Goal: Information Seeking & Learning: Learn about a topic

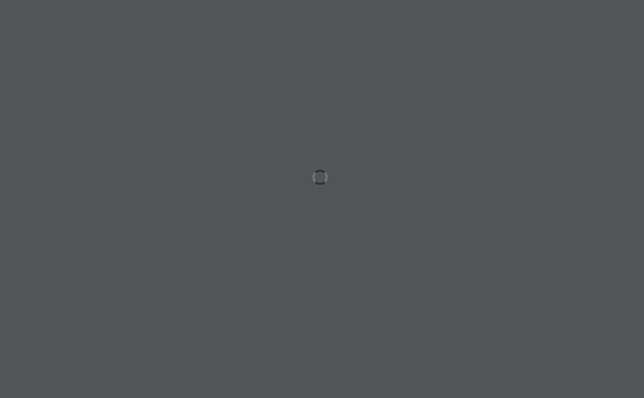
click at [448, 208] on div at bounding box center [322, 199] width 644 height 398
click at [419, 65] on div at bounding box center [322, 199] width 644 height 398
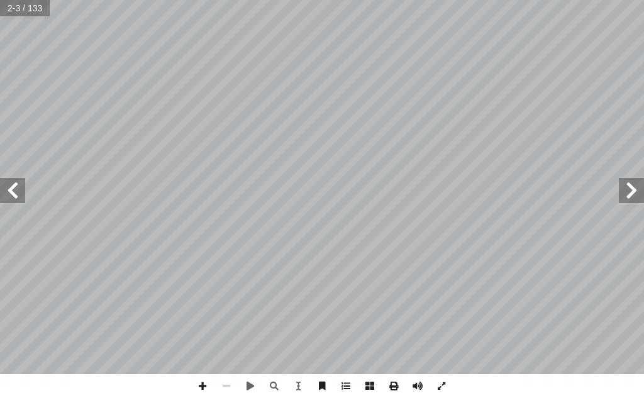
click at [624, 196] on span at bounding box center [631, 190] width 25 height 25
click at [16, 197] on span at bounding box center [12, 190] width 25 height 25
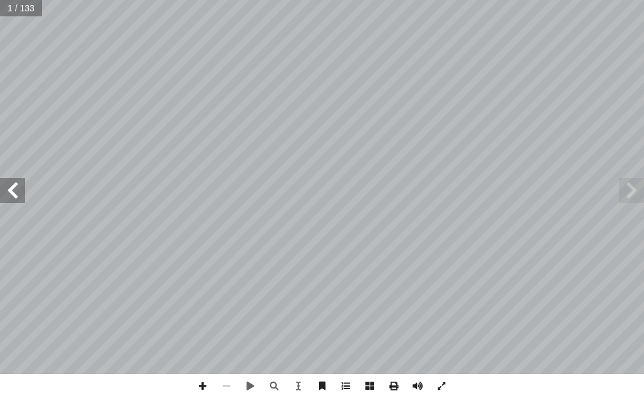
click at [16, 197] on span at bounding box center [12, 190] width 25 height 25
click at [206, 386] on span at bounding box center [203, 386] width 24 height 24
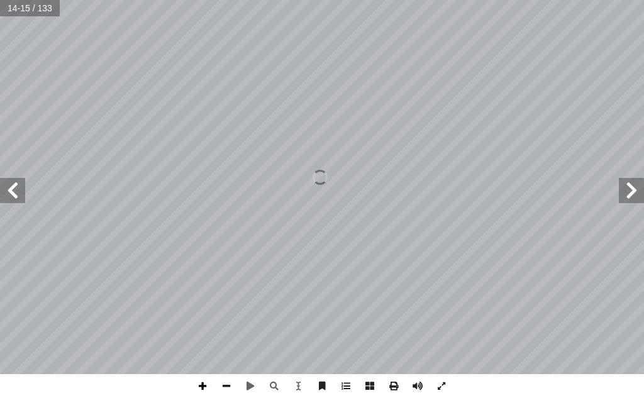
click at [206, 386] on span at bounding box center [203, 386] width 24 height 24
click at [236, 387] on span at bounding box center [226, 386] width 24 height 24
click at [219, 387] on span at bounding box center [226, 386] width 24 height 24
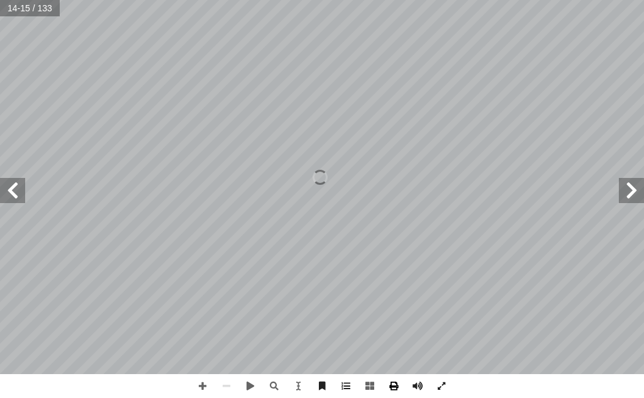
click at [389, 387] on span at bounding box center [394, 386] width 24 height 24
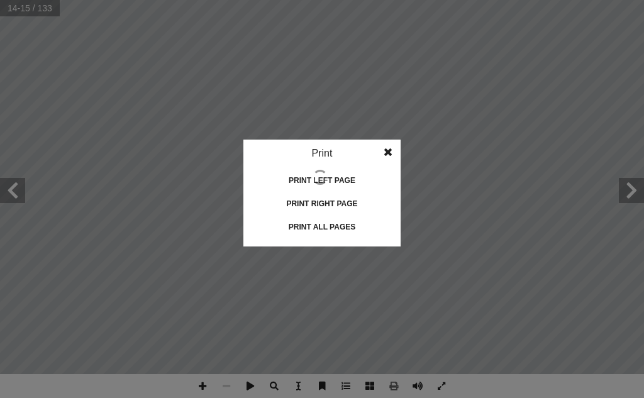
click at [387, 149] on span at bounding box center [388, 152] width 23 height 25
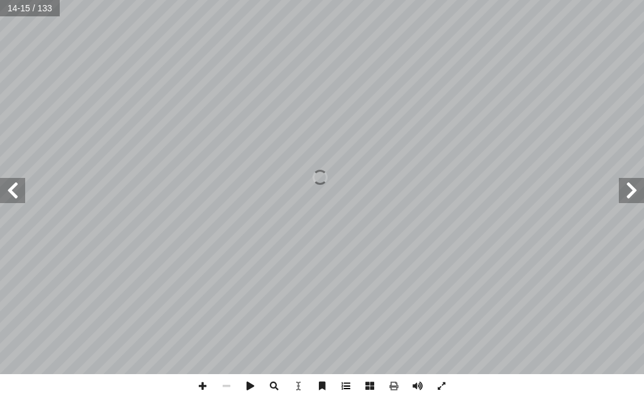
click at [341, 392] on span at bounding box center [346, 386] width 24 height 24
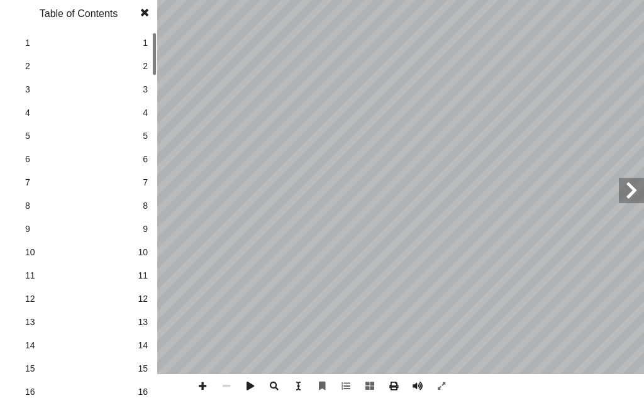
click at [145, 13] on span at bounding box center [144, 12] width 23 height 25
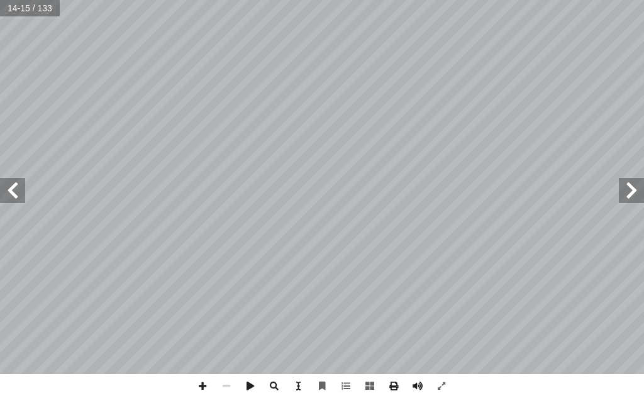
click at [8, 190] on span at bounding box center [12, 190] width 25 height 25
click at [12, 191] on span at bounding box center [12, 190] width 25 height 25
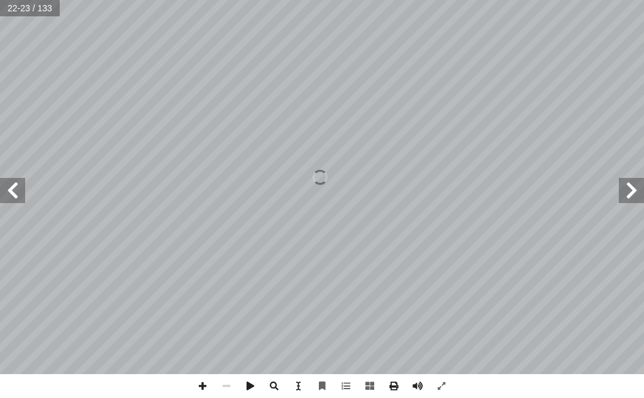
click at [12, 191] on span at bounding box center [12, 190] width 25 height 25
click at [20, 198] on span at bounding box center [12, 190] width 25 height 25
click at [3, 188] on span at bounding box center [12, 190] width 25 height 25
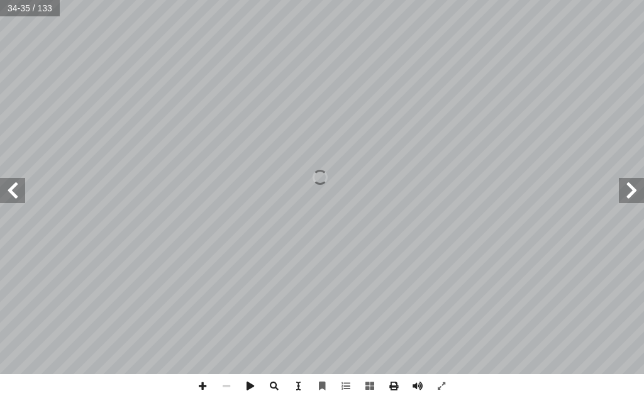
click at [636, 200] on span at bounding box center [631, 190] width 25 height 25
click at [11, 191] on span at bounding box center [12, 190] width 25 height 25
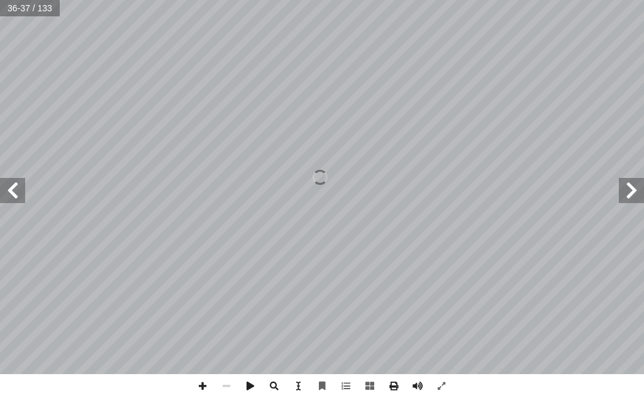
click at [11, 191] on span at bounding box center [12, 190] width 25 height 25
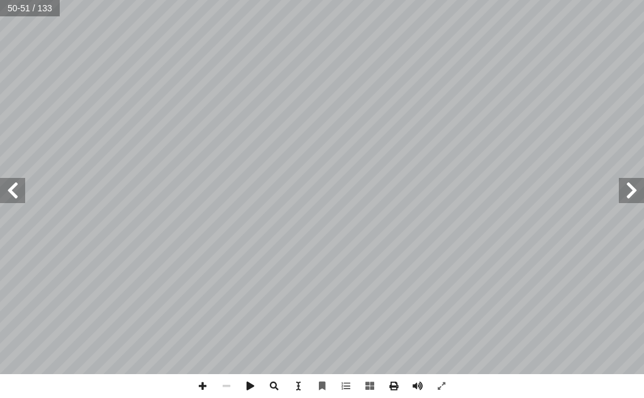
click at [628, 186] on span at bounding box center [631, 190] width 25 height 25
click at [3, 194] on span at bounding box center [12, 190] width 25 height 25
click at [5, 194] on span at bounding box center [12, 190] width 25 height 25
click at [223, 385] on span at bounding box center [226, 386] width 24 height 24
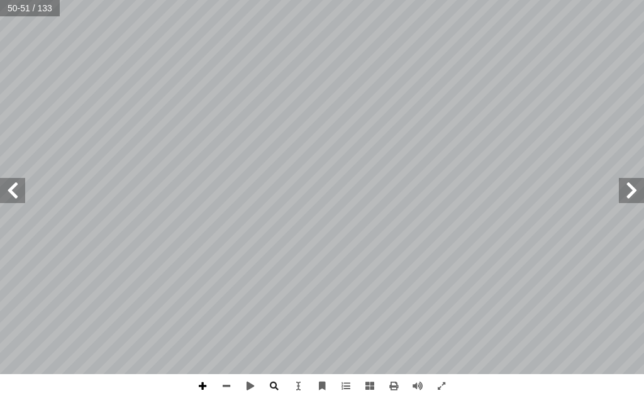
click at [199, 383] on span at bounding box center [203, 386] width 24 height 24
click at [230, 384] on span at bounding box center [226, 386] width 24 height 24
click at [12, 192] on span at bounding box center [12, 190] width 25 height 25
click at [629, 189] on span at bounding box center [631, 190] width 25 height 25
click at [203, 386] on span at bounding box center [203, 386] width 24 height 24
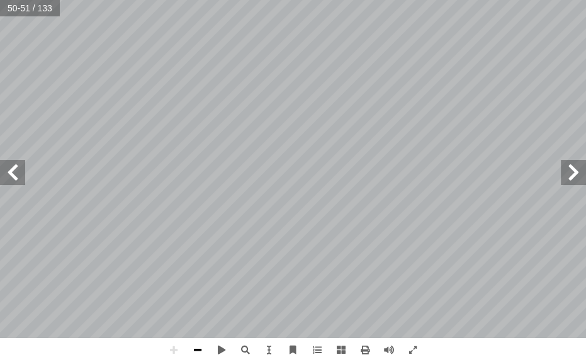
click at [198, 344] on span at bounding box center [198, 350] width 24 height 24
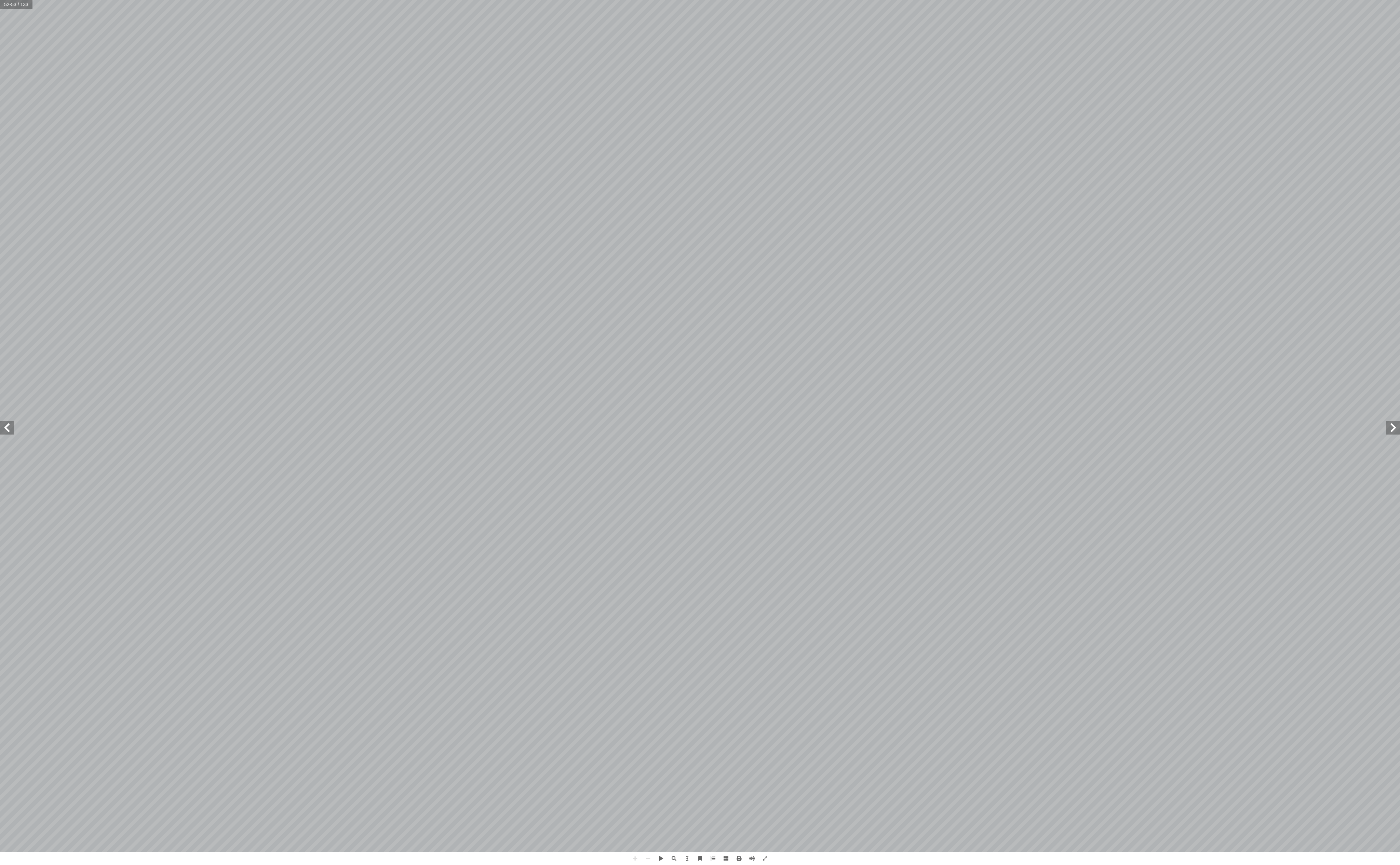
click at [349, 216] on span at bounding box center [1393, 428] width 14 height 14
click at [349, 216] on span at bounding box center [687, 858] width 13 height 13
click at [349, 216] on span at bounding box center [661, 858] width 13 height 13
click at [349, 216] on div "٤ 3 . لبقرة) � ( َّ يى ته ين يم يز ير ىٰ نىني نن نم نسان، إ � ّ صعوبة، يفهمها ك…" at bounding box center [700, 426] width 1400 height 852
click at [349, 216] on div "٤ 6 هدف: أ ال� درين على: � ن يكونوا ق أ ا رس ّ ية هذا الد � ع من الطلبة في نه ّ…" at bounding box center [403, 427] width 595 height 767
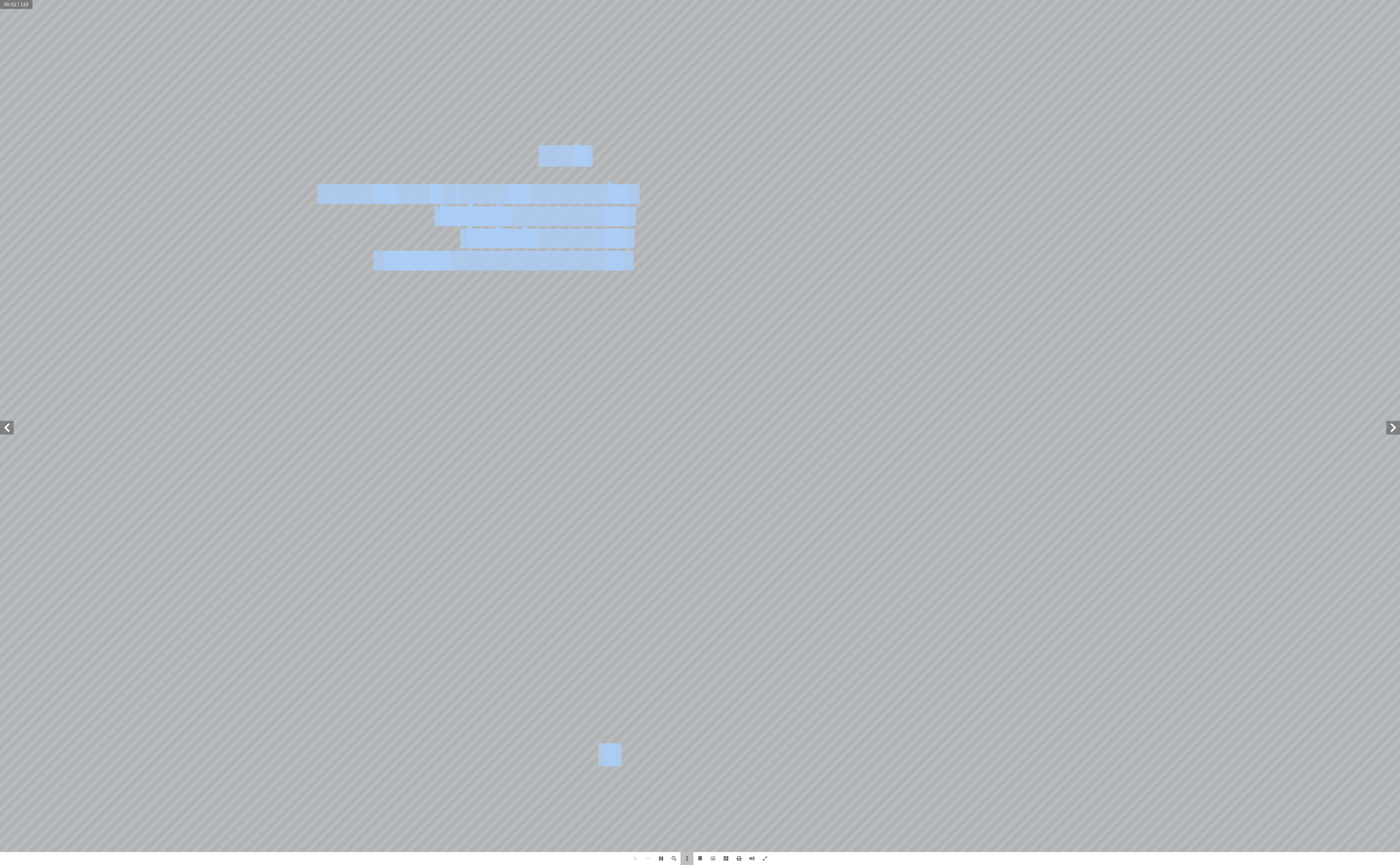
click at [349, 216] on div "٤٥ التقويم تي: أ ي� � فيم ِ حيحة ّ الص ِ غير ِ رة � بل العب � مق )×( َ ة ر � ش …" at bounding box center [700, 426] width 1400 height 852
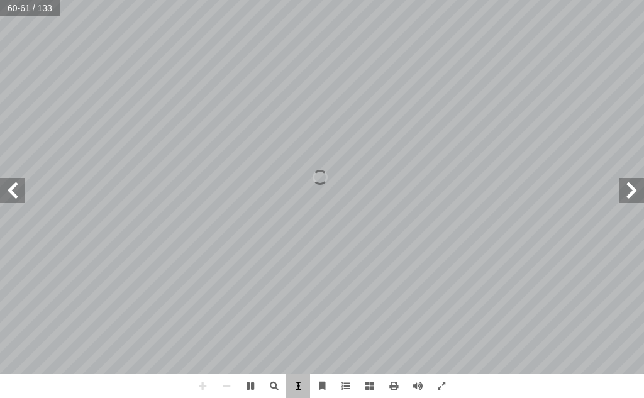
click at [306, 392] on span at bounding box center [298, 386] width 24 height 24
click at [301, 389] on span at bounding box center [298, 386] width 24 height 24
click at [248, 387] on span at bounding box center [250, 386] width 24 height 24
click at [627, 192] on span at bounding box center [631, 190] width 25 height 25
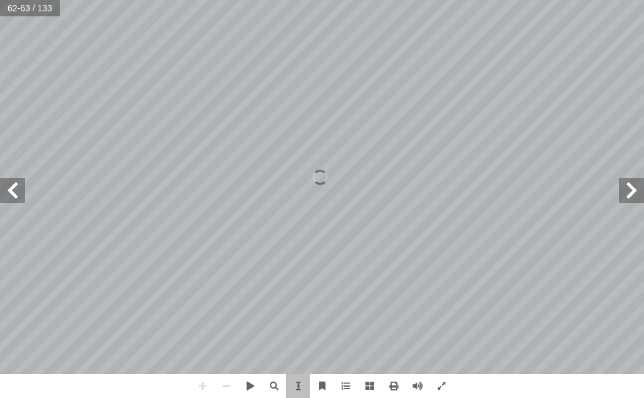
click at [627, 192] on span at bounding box center [631, 190] width 25 height 25
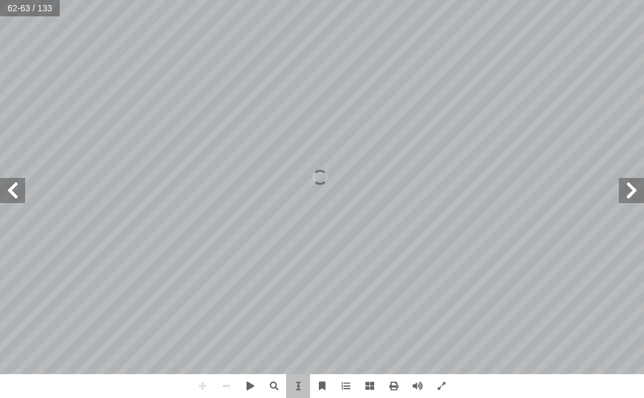
click at [623, 191] on span at bounding box center [631, 190] width 25 height 25
click at [619, 188] on span at bounding box center [631, 190] width 25 height 25
click at [553, 163] on div "٤ 3 . لبقرة) � ( َّ يى ته ين يم يز ير ىٰ نىني نن نم نسان، إ � ّ صعوبة، يفهمها ك…" at bounding box center [452, 187] width 261 height 336
click at [625, 189] on span at bounding box center [631, 190] width 25 height 25
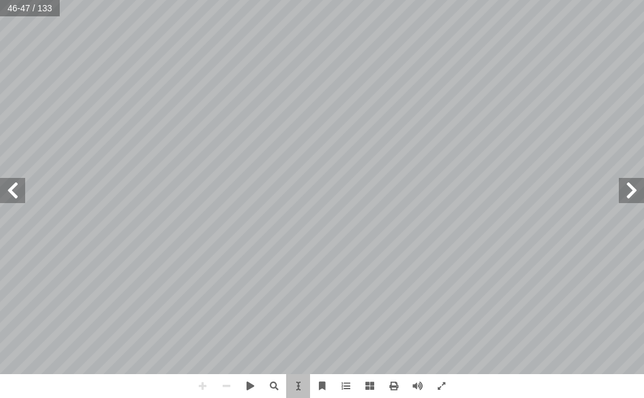
click at [4, 195] on span at bounding box center [12, 190] width 25 height 25
click at [17, 190] on span at bounding box center [12, 190] width 25 height 25
click at [192, 249] on span "لله [DEMOGRAPHIC_DATA]:" at bounding box center [232, 247] width 88 height 8
click at [198, 389] on span at bounding box center [203, 386] width 24 height 24
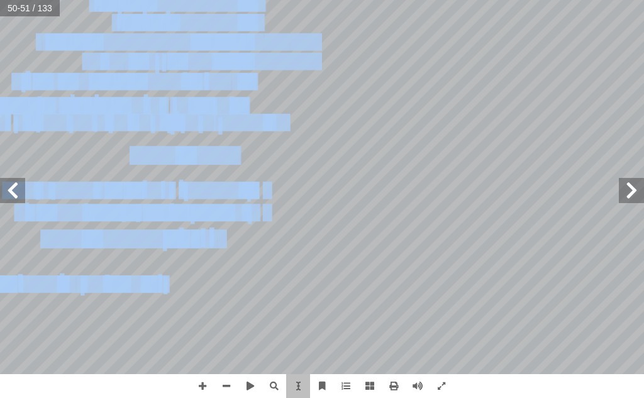
drag, startPoint x: 161, startPoint y: 289, endPoint x: 177, endPoint y: 271, distance: 23.6
click at [177, 271] on div "٤ 6 هدف: أ ال� درين على: � ن يكونوا ق أ ا رس ّ ية هذا الد � ع من الطلبة في نه ّ…" at bounding box center [60, 189] width 523 height 674
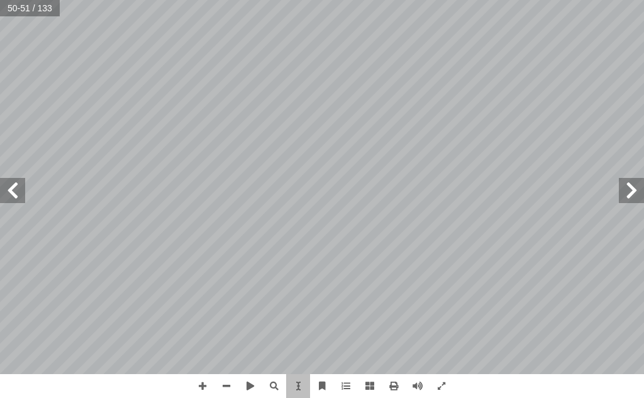
click at [350, 254] on div "٤٥ التقويم تي: أ ي� � فيم ِ حيحة ّ الص ِ غير ِ رة � بل العب � مق )×( َ ة ر � ش …" at bounding box center [583, 189] width 523 height 674
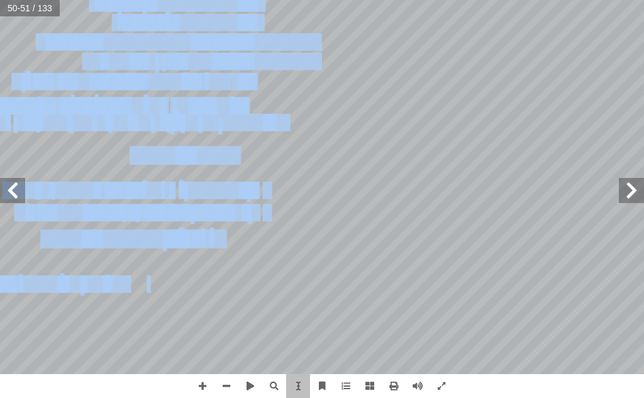
drag, startPoint x: 135, startPoint y: 289, endPoint x: 202, endPoint y: 262, distance: 72.3
click at [202, 262] on div "٤ 6 هدف: أ ال� درين على: � ن يكونوا ق أ ا رس ّ ية هذا الد � ع من الطلبة في نه ّ…" at bounding box center [60, 189] width 523 height 674
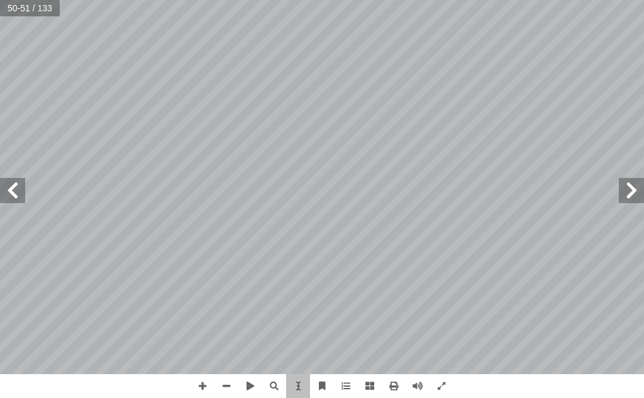
drag, startPoint x: 209, startPoint y: 269, endPoint x: 221, endPoint y: 272, distance: 12.4
click at [211, 269] on div "٤ 6 هدف: أ ال� درين على: � ن يكونوا ق أ ا رس ّ ية هذا الد � ع من الطلبة في نه ّ…" at bounding box center [60, 189] width 523 height 674
drag, startPoint x: 223, startPoint y: 272, endPoint x: 283, endPoint y: 260, distance: 60.8
click at [283, 260] on div "٤ 6 هدف: أ ال� درين على: � ن يكونوا ق أ ا رس ّ ية هذا الد � ع من الطلبة في نه ّ…" at bounding box center [60, 189] width 523 height 674
click at [279, 260] on div "٤ 6 هدف: أ ال� درين على: � ن يكونوا ق أ ا رس ّ ية هذا الد � ع من الطلبة في نه ّ…" at bounding box center [60, 189] width 523 height 674
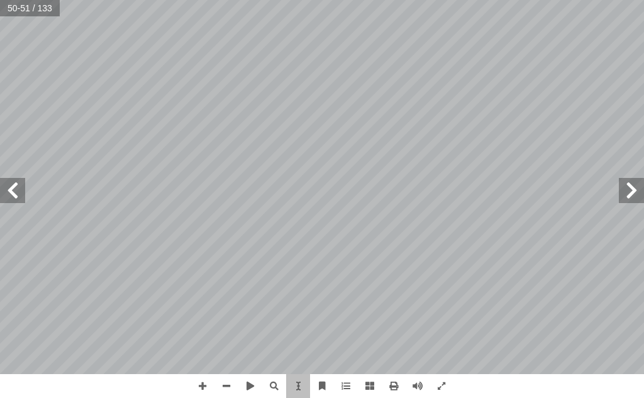
click at [280, 258] on div "٤ 6 هدف: أ ال� درين على: � ن يكونوا ق أ ا رس ّ ية هذا الد � ع من الطلبة في نه ّ…" at bounding box center [60, 189] width 523 height 674
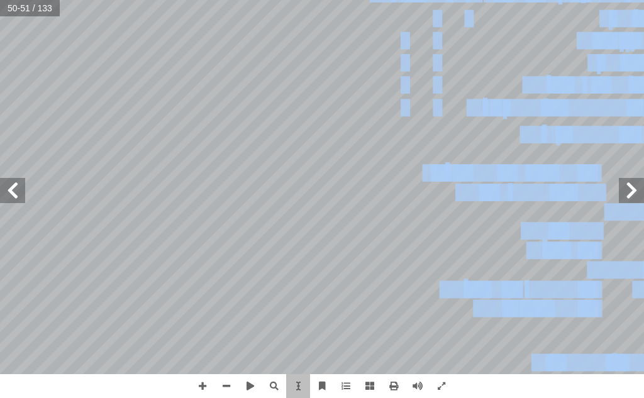
drag, startPoint x: 280, startPoint y: 258, endPoint x: 335, endPoint y: 236, distance: 59.0
click at [322, 187] on div "٤٥ التقويم تي: أ ي� � فيم ِ حيحة ّ الص ِ غير ِ رة � بل العب � مق )×( َ ة ر � ش …" at bounding box center [322, 187] width 0 height 0
click at [244, 264] on div "٤ 6 هدف: أ ال� درين على: � ن يكونوا ق أ ا رس ّ ية هذا الد � ع من الطلبة في نه ّ…" at bounding box center [60, 189] width 523 height 674
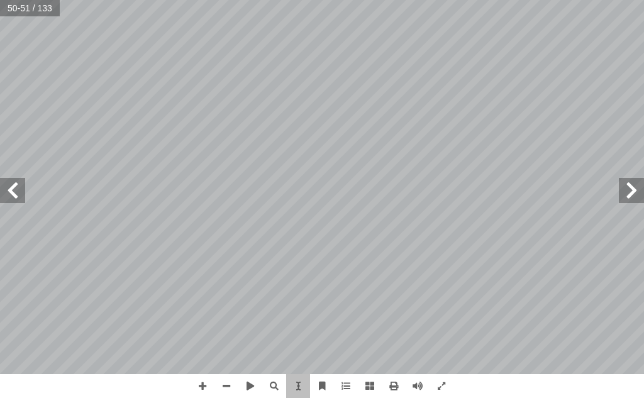
drag, startPoint x: 238, startPoint y: 265, endPoint x: 222, endPoint y: 270, distance: 16.7
click at [222, 270] on div "٤ 6 هدف: أ ال� درين على: � ن يكونوا ق أ ا رس ّ ية هذا الد � ع من الطلبة في نه ّ…" at bounding box center [60, 189] width 523 height 674
drag, startPoint x: 223, startPoint y: 270, endPoint x: 250, endPoint y: 264, distance: 27.3
click at [248, 264] on div "٤ 6 هدف: أ ال� درين على: � ن يكونوا ق أ ا رس ّ ية هذا الد � ع من الطلبة في نه ّ…" at bounding box center [60, 189] width 523 height 674
click at [248, 262] on div "٤ 6 هدف: أ ال� درين على: � ن يكونوا ق أ ا رس ّ ية هذا الد � ع من الطلبة في نه ّ…" at bounding box center [60, 189] width 523 height 674
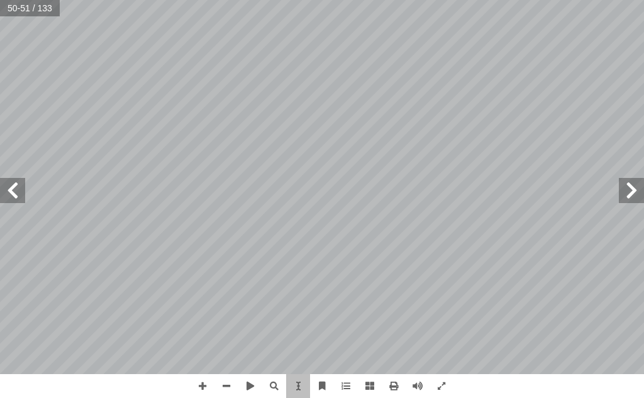
drag, startPoint x: 248, startPoint y: 262, endPoint x: 297, endPoint y: 247, distance: 51.3
click at [258, 257] on div "٤ 6 هدف: أ ال� درين على: � ن يكونوا ق أ ا رس ّ ية هذا الد � ع من الطلبة في نه ّ…" at bounding box center [60, 189] width 523 height 674
click at [297, 247] on div "٤ 6 هدف: أ ال� درين على: � ن يكونوا ق أ ا رس ّ ية هذا الد � ع من الطلبة في نه ّ…" at bounding box center [60, 189] width 523 height 674
click at [245, 239] on span "ص" at bounding box center [245, 236] width 6 height 8
click at [255, 294] on span "ء في" at bounding box center [254, 292] width 13 height 8
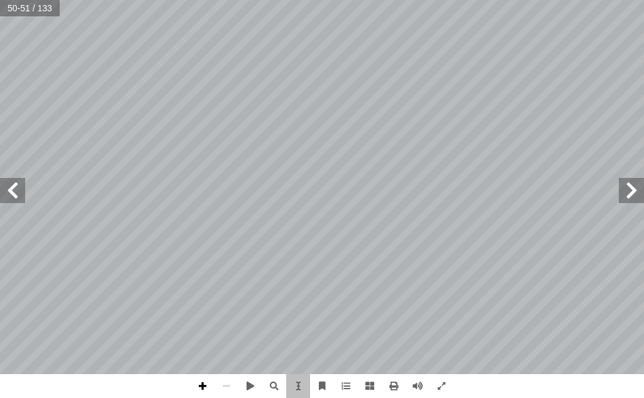
click at [208, 386] on span at bounding box center [203, 386] width 24 height 24
click at [270, 274] on div "٤ 6 هدف: أ ال� درين على: � ن يكونوا ق أ ا رس ّ ية هذا الد � ع من الطلبة في نه ّ…" at bounding box center [60, 189] width 523 height 674
click at [209, 387] on span at bounding box center [203, 386] width 24 height 24
click at [224, 384] on span at bounding box center [226, 386] width 24 height 24
click at [442, 389] on span at bounding box center [442, 386] width 24 height 24
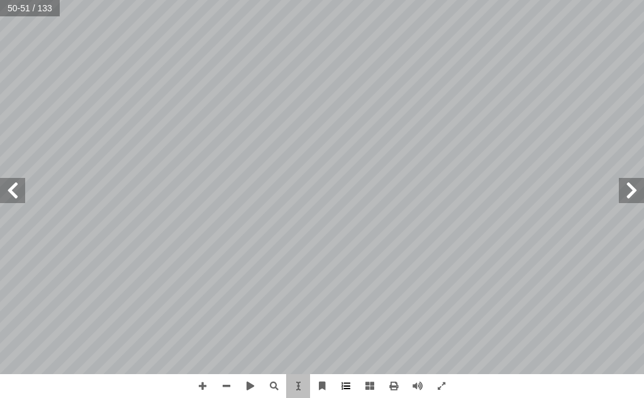
drag, startPoint x: 328, startPoint y: 389, endPoint x: 224, endPoint y: 355, distance: 109.4
drag, startPoint x: 224, startPoint y: 355, endPoint x: 280, endPoint y: 228, distance: 138.8
click at [280, 228] on div "٤ 6 هدف: أ ال� درين على: � ن يكونوا ق أ ا رس ّ ية هذا الد � ع من الطلبة في نه ّ…" at bounding box center [72, 188] width 500 height 643
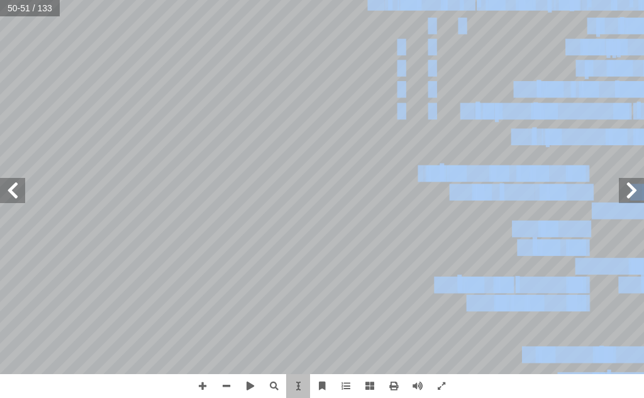
drag, startPoint x: 280, startPoint y: 228, endPoint x: 18, endPoint y: 282, distance: 267.9
click at [45, 282] on div "٤ 6 هدف: أ ال� درين على: � ن يكونوا ق أ ا رس ّ ية هذا الد � ع من الطلبة في نه ّ…" at bounding box center [72, 188] width 500 height 643
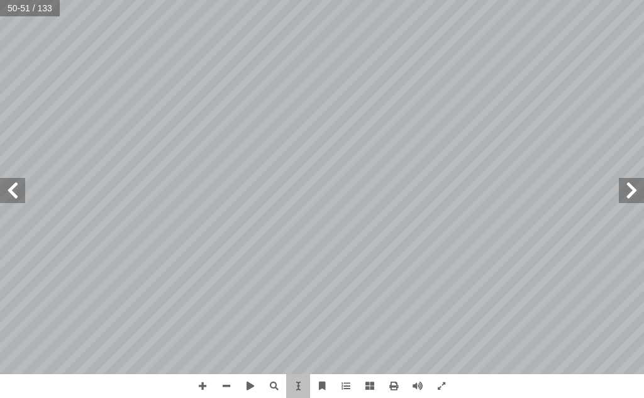
drag, startPoint x: 296, startPoint y: 224, endPoint x: 254, endPoint y: 216, distance: 42.2
click at [282, 233] on div "٤ 6 هدف: أ ال� درين على: � ن يكونوا ق أ ا رس ّ ية هذا الد � ع من الطلبة في نه ّ…" at bounding box center [72, 188] width 500 height 643
drag, startPoint x: 253, startPoint y: 216, endPoint x: 455, endPoint y: 165, distance: 207.8
click at [269, 207] on div "٤ 6 هدف: أ ال� درين على: � ن يكونوا ق أ ا رس ّ ية هذا الد � ع من الطلبة في نه ّ…" at bounding box center [72, 188] width 500 height 643
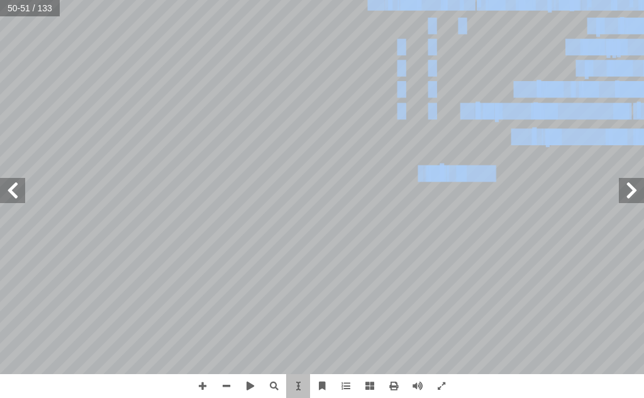
drag, startPoint x: 455, startPoint y: 165, endPoint x: 223, endPoint y: 192, distance: 233.1
click at [337, 210] on div "٤٥ التقويم تي: أ ي� � فيم ِ حيحة ّ الص ِ غير ِ رة � بل العب � مق )×( َ ة ر � ش …" at bounding box center [572, 188] width 500 height 643
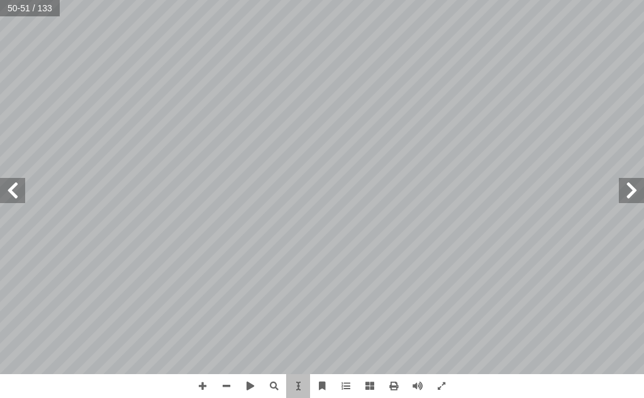
drag, startPoint x: 223, startPoint y: 192, endPoint x: 228, endPoint y: 167, distance: 25.5
click at [228, 171] on div "٤ 6 هدف: أ ال� درين على: � ن يكونوا ق أ ا رس ّ ية هذا الد � ع من الطلبة في نه ّ…" at bounding box center [72, 188] width 500 height 643
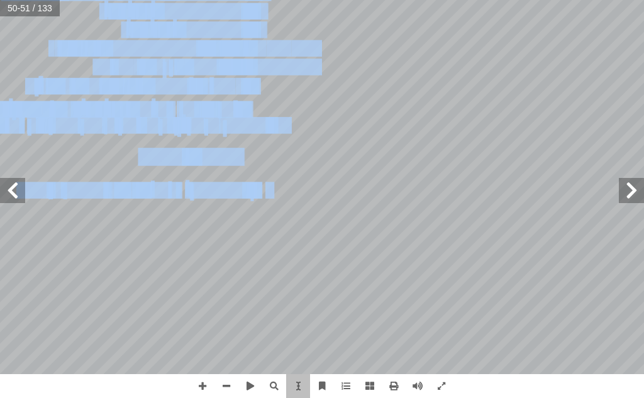
drag, startPoint x: 268, startPoint y: 210, endPoint x: 284, endPoint y: 206, distance: 16.3
click at [284, 206] on div "٤ 6 هدف: أ ال� درين على: � ن يكونوا ق أ ا رس ّ ية هذا الد � ع من الطلبة في نه ّ…" at bounding box center [72, 188] width 500 height 643
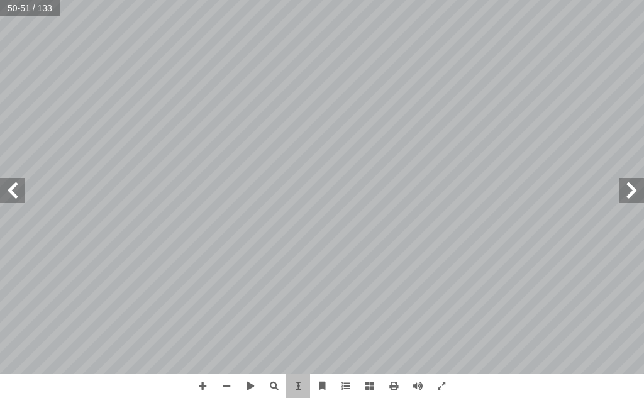
click at [286, 206] on div "٤ 6 هدف: أ ال� درين على: � ن يكونوا ق أ ا رس ّ ية هذا الد � ع من الطلبة في نه ّ…" at bounding box center [72, 188] width 500 height 643
click at [293, 211] on div "٤ 6 هدف: أ ال� درين على: � ن يكونوا ق أ ا رس ّ ية هذا الد � ع من الطلبة في نه ّ…" at bounding box center [72, 188] width 500 height 643
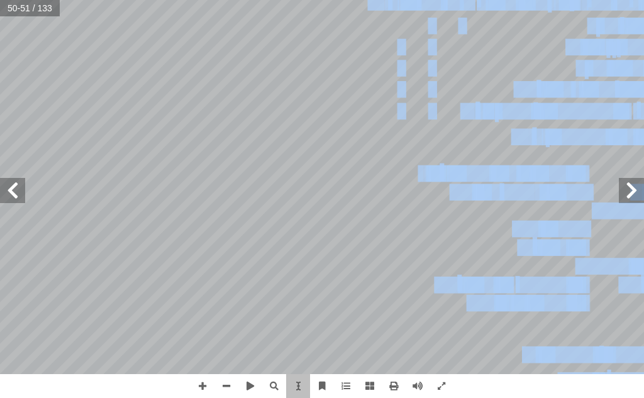
drag, startPoint x: 306, startPoint y: 211, endPoint x: 338, endPoint y: 202, distance: 32.7
click at [322, 187] on div "٤٥ التقويم تي: أ ي� � فيم ِ حيحة ّ الص ِ غير ِ رة � بل العب � مق )×( َ ة ر � ش …" at bounding box center [322, 187] width 0 height 0
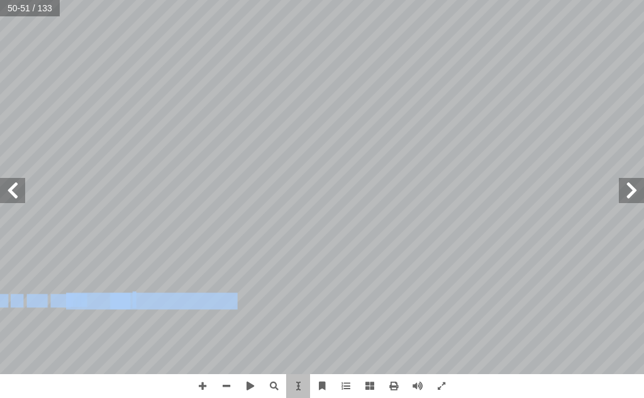
drag, startPoint x: 133, startPoint y: 309, endPoint x: 130, endPoint y: 318, distance: 9.3
click at [258, 276] on div "٤ 6 هدف: أ ال� درين على: � ن يكونوا ق أ ا رس ّ ية هذا الد � ع من الطلبة في نه ّ…" at bounding box center [72, 188] width 500 height 643
drag, startPoint x: 142, startPoint y: 314, endPoint x: 228, endPoint y: 291, distance: 89.2
click at [228, 291] on div "٤ 6 هدف: أ ال� درين على: � ن يكونوا ق أ ا رس ّ ية هذا الد � ع من الطلبة في نه ّ…" at bounding box center [72, 188] width 500 height 643
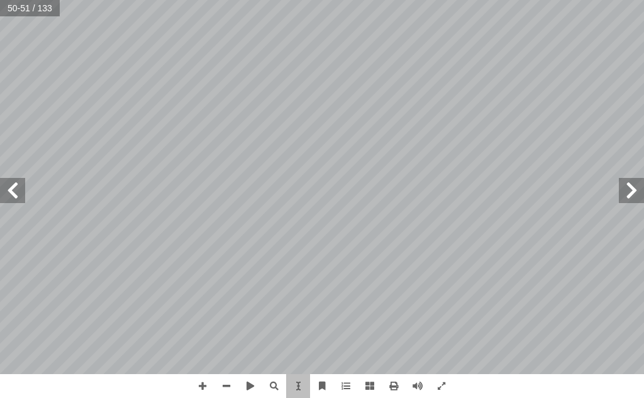
click at [273, 234] on div "٤ 6 هدف: أ ال� درين على: � ن يكونوا ق أ ا رس ّ ية هذا الد � ع من الطلبة في نه ّ…" at bounding box center [72, 188] width 500 height 643
drag, startPoint x: 196, startPoint y: 190, endPoint x: 218, endPoint y: 182, distance: 22.9
click at [218, 183] on span "ء: هو المحب" at bounding box center [222, 191] width 65 height 16
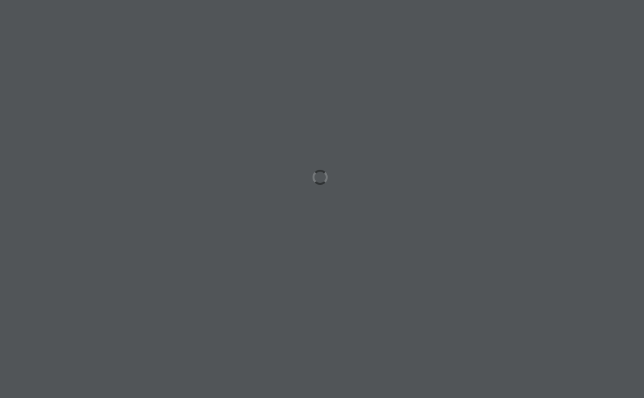
click at [225, 192] on div at bounding box center [322, 199] width 644 height 398
